Goal: Task Accomplishment & Management: Complete application form

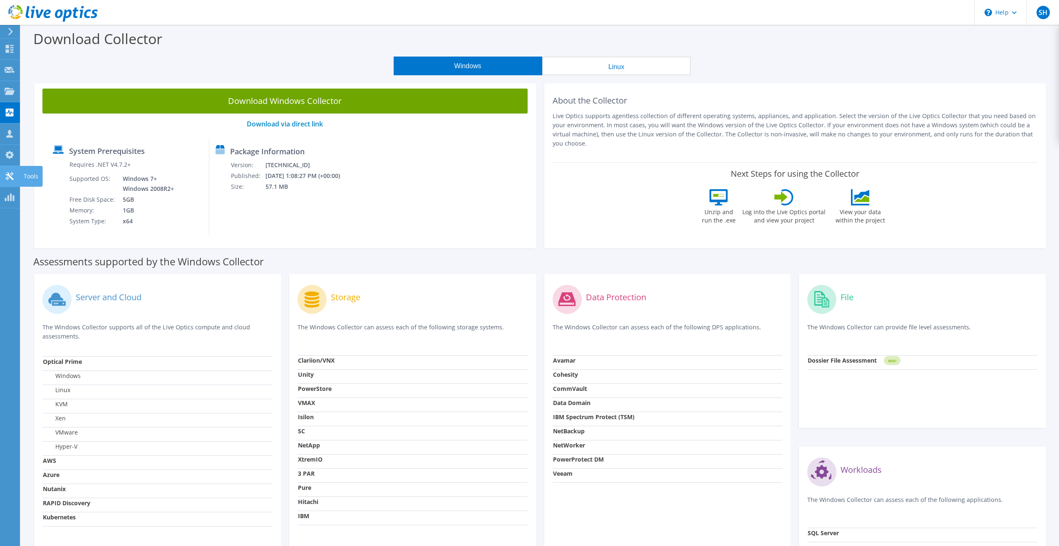
click at [5, 175] on icon at bounding box center [10, 176] width 10 height 8
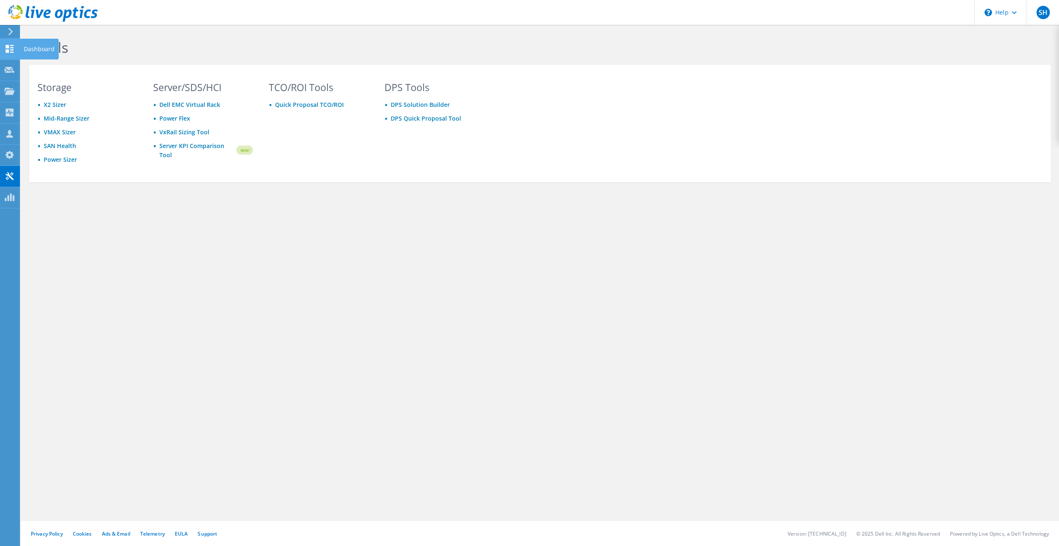
click at [7, 52] on use at bounding box center [10, 49] width 8 height 8
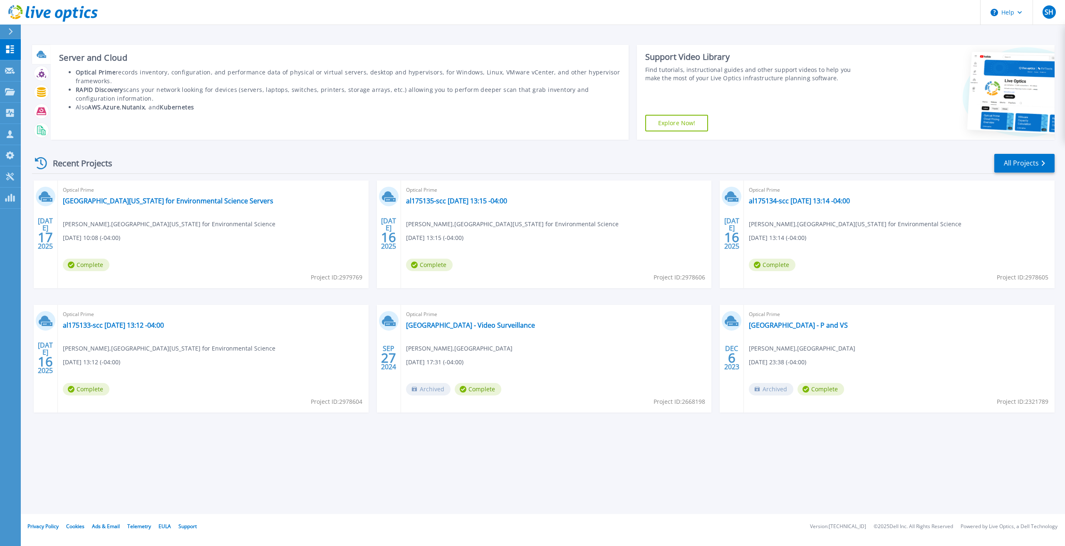
click at [45, 58] on icon at bounding box center [42, 56] width 7 height 2
click at [41, 130] on icon at bounding box center [42, 131] width 10 height 10
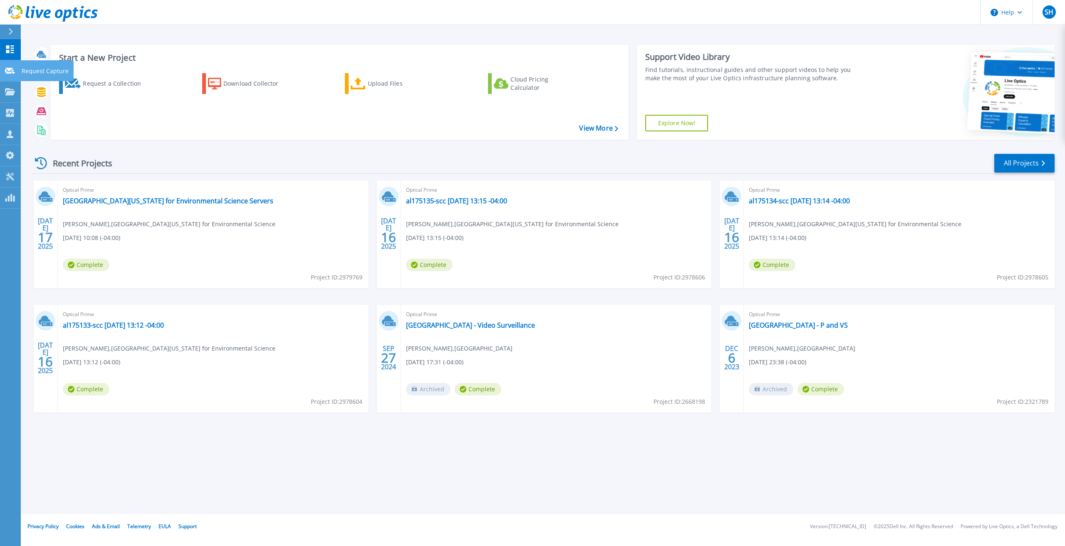
click at [8, 71] on icon at bounding box center [10, 71] width 10 height 6
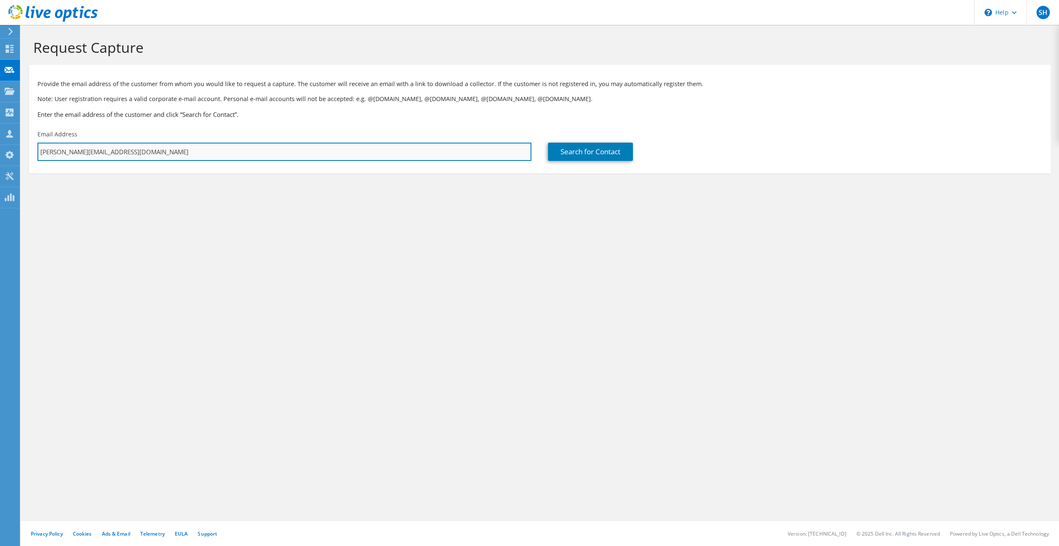
paste input "javier.velazquez@bmsi.org"
type input "javier.velazquez@bmsi.org"
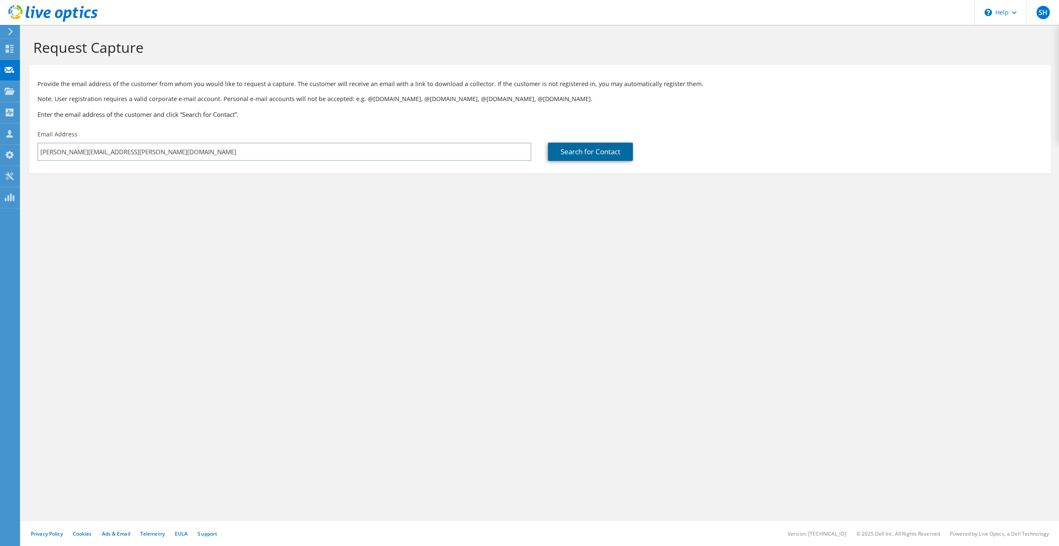
click at [606, 154] on link "Search for Contact" at bounding box center [590, 152] width 85 height 18
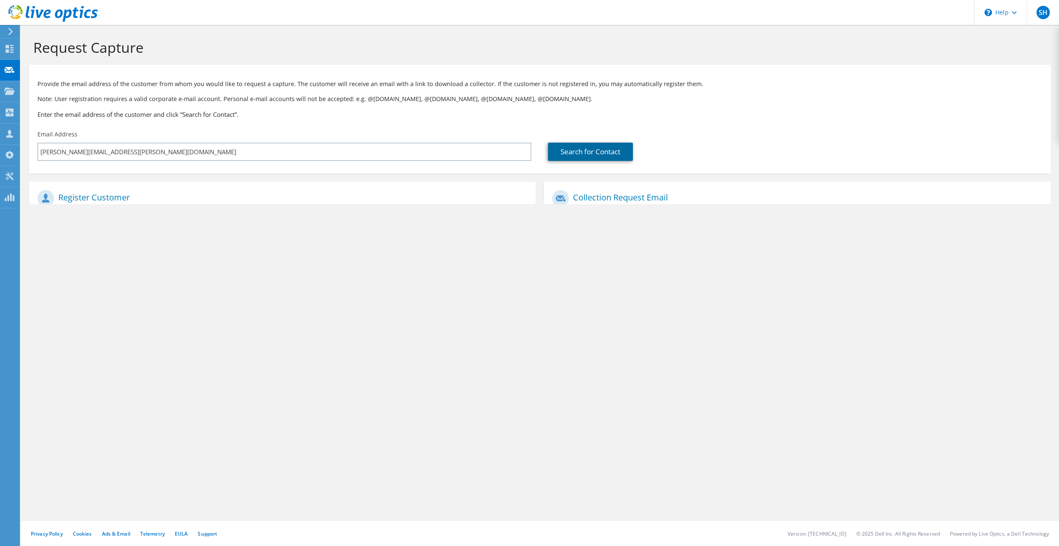
type input "BALTIMORE MEDICAL SYSTEMS"
type input "Javier"
type input "Velázquez"
type input "[GEOGRAPHIC_DATA]"
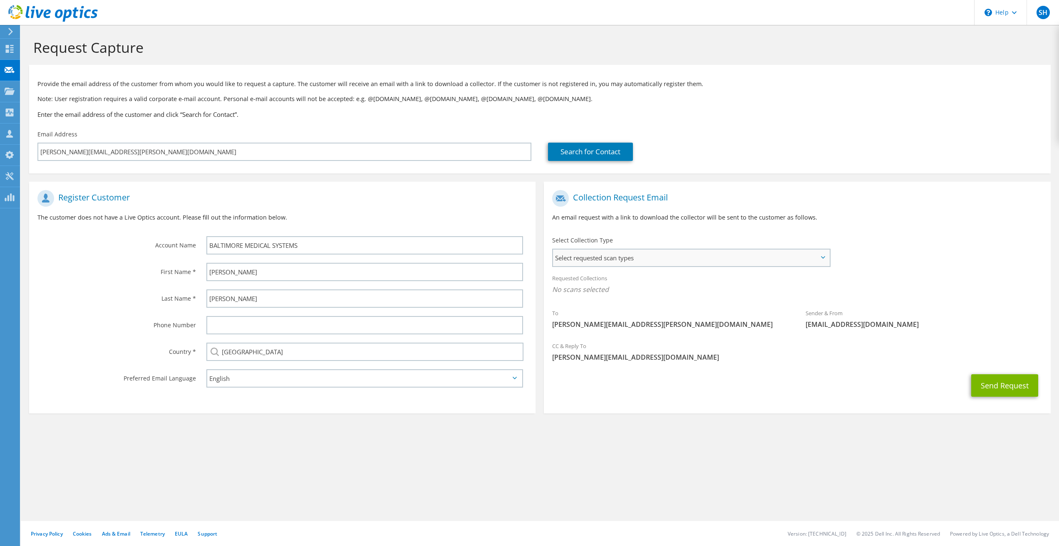
click at [818, 257] on span "Select requested scan types" at bounding box center [691, 258] width 276 height 17
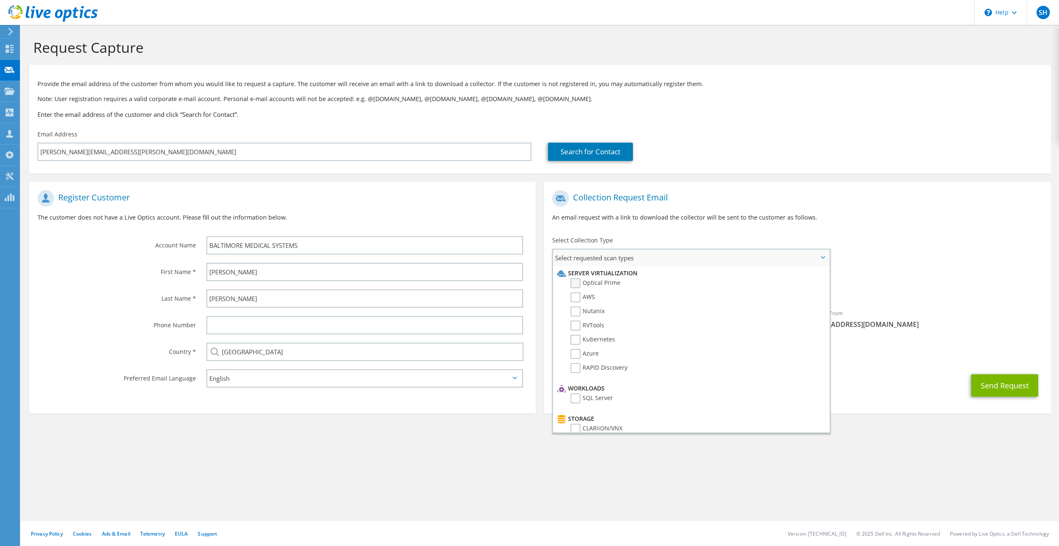
click at [578, 281] on label "Optical Prime" at bounding box center [595, 283] width 50 height 10
click at [0, 0] on input "Optical Prime" at bounding box center [0, 0] width 0 height 0
click at [898, 220] on p "An email request with a link to download the collector will be sent to the cust…" at bounding box center [797, 217] width 490 height 9
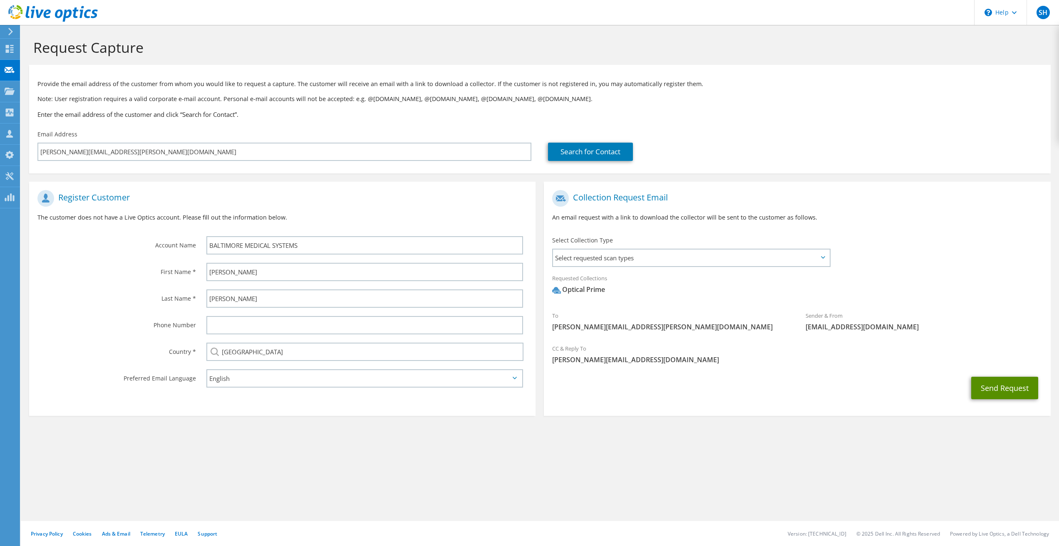
click at [1004, 385] on button "Send Request" at bounding box center [1004, 388] width 67 height 22
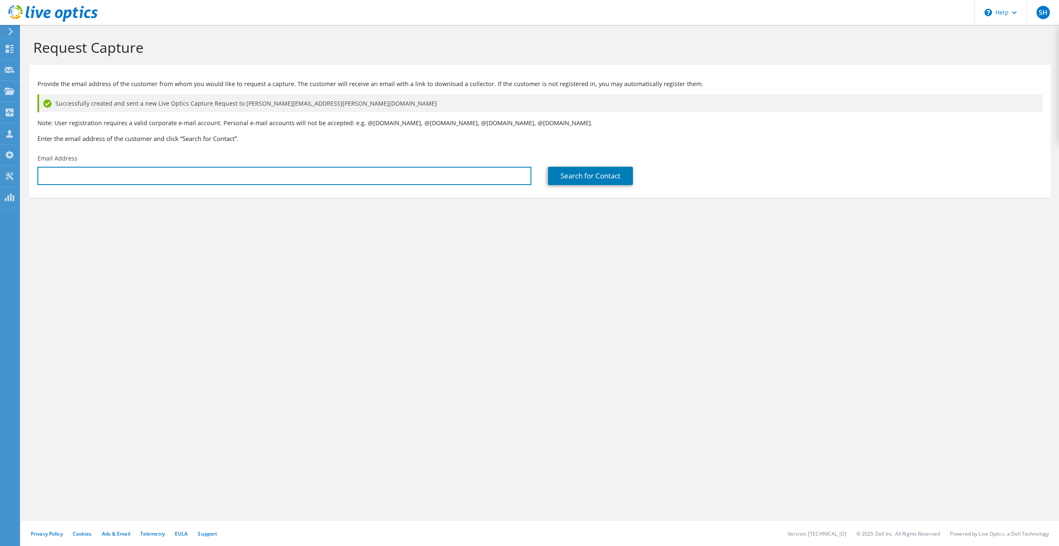
type input "[PERSON_NAME][EMAIL_ADDRESS][DOMAIN_NAME]"
